Goal: Task Accomplishment & Management: Manage account settings

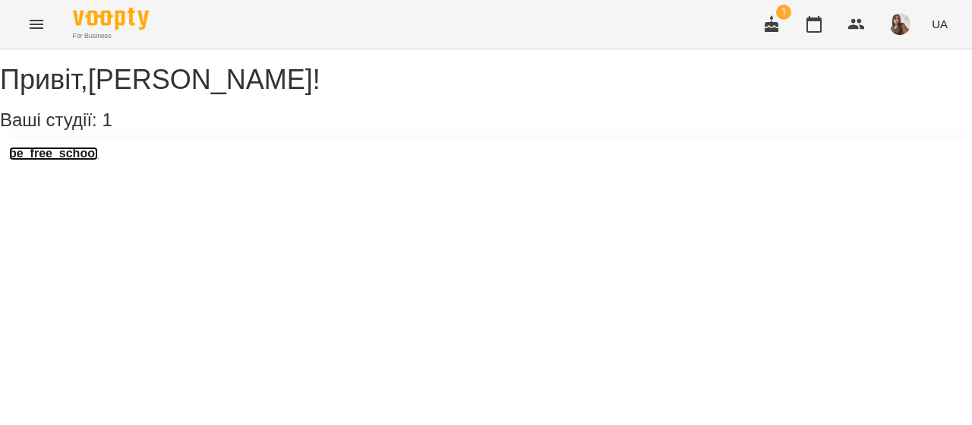
click at [89, 160] on h3 "be_free_school" at bounding box center [53, 154] width 89 height 14
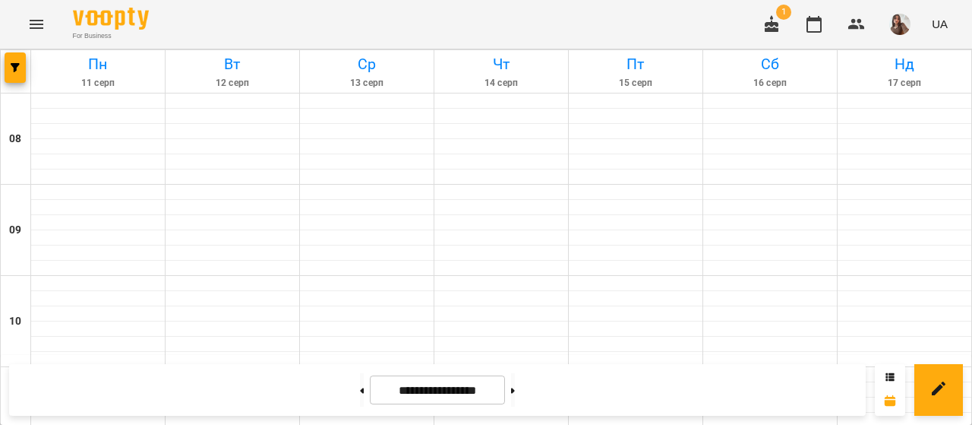
scroll to position [1023, 0]
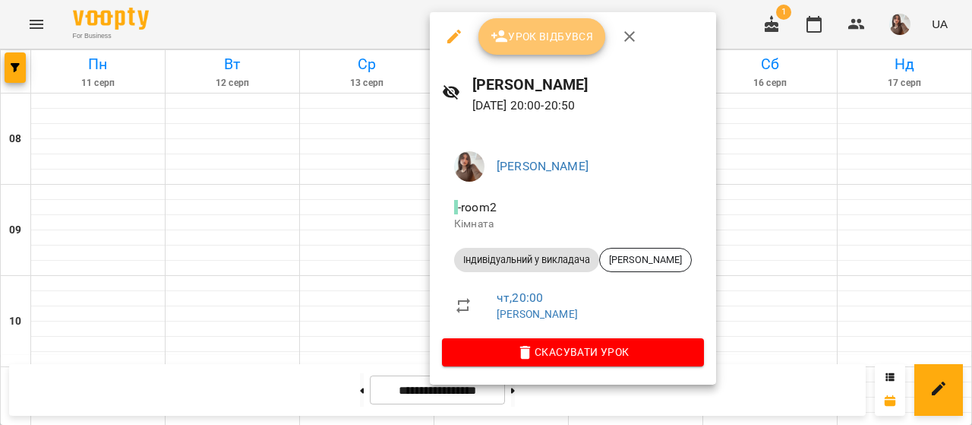
click at [542, 36] on span "Урок відбувся" at bounding box center [542, 36] width 103 height 18
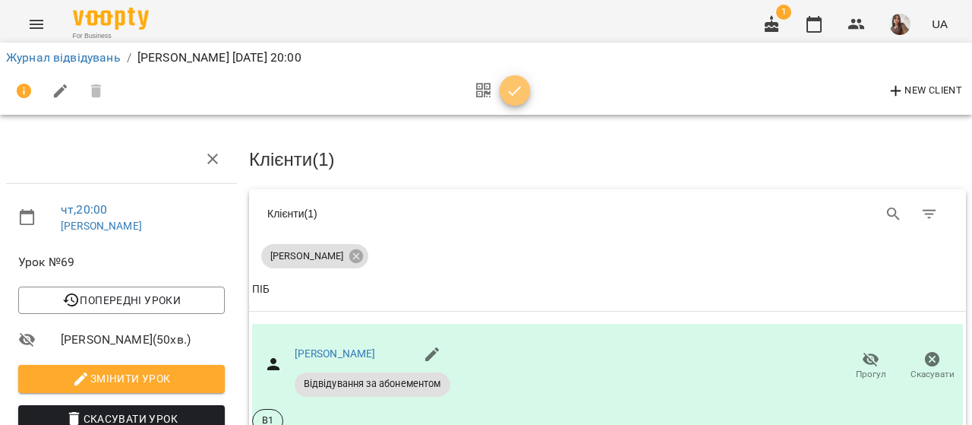
click at [524, 93] on span "button" at bounding box center [515, 91] width 30 height 18
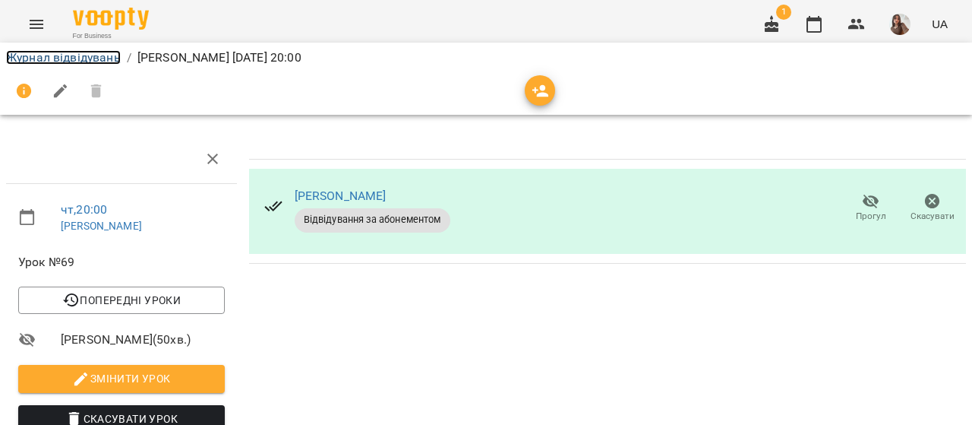
click at [109, 63] on link "Журнал відвідувань" at bounding box center [63, 57] width 115 height 14
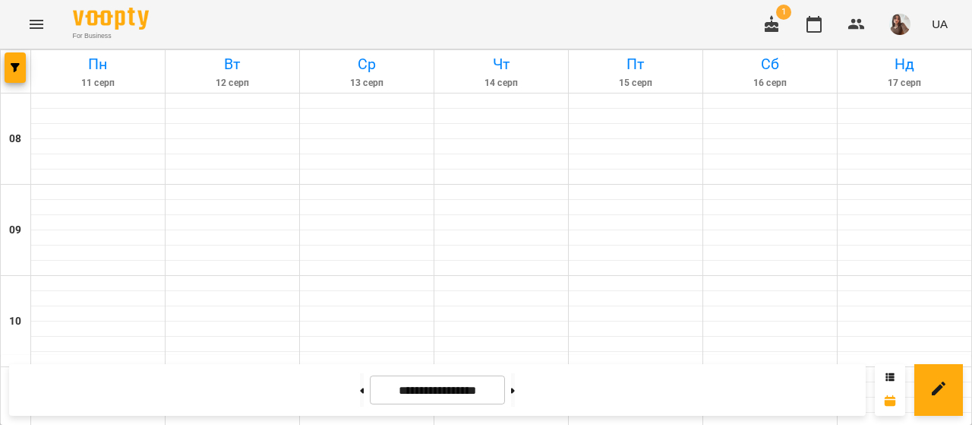
scroll to position [206, 0]
